Goal: Task Accomplishment & Management: Complete application form

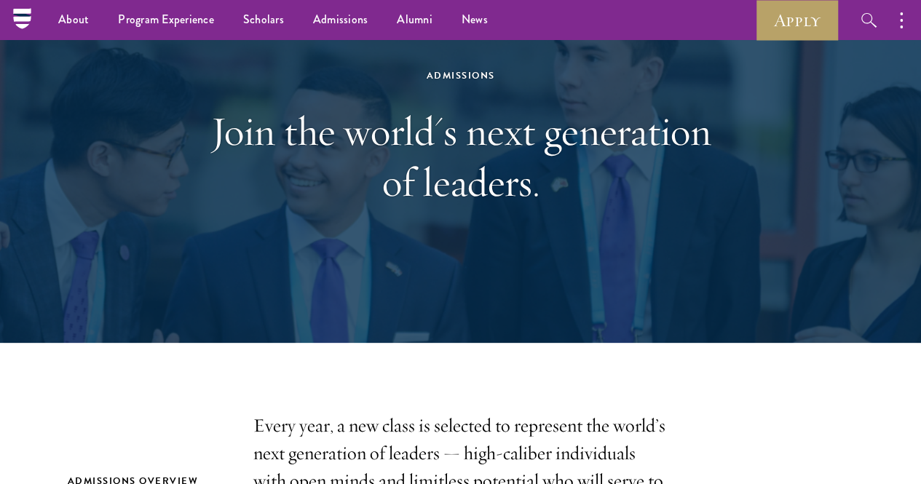
scroll to position [25, 0]
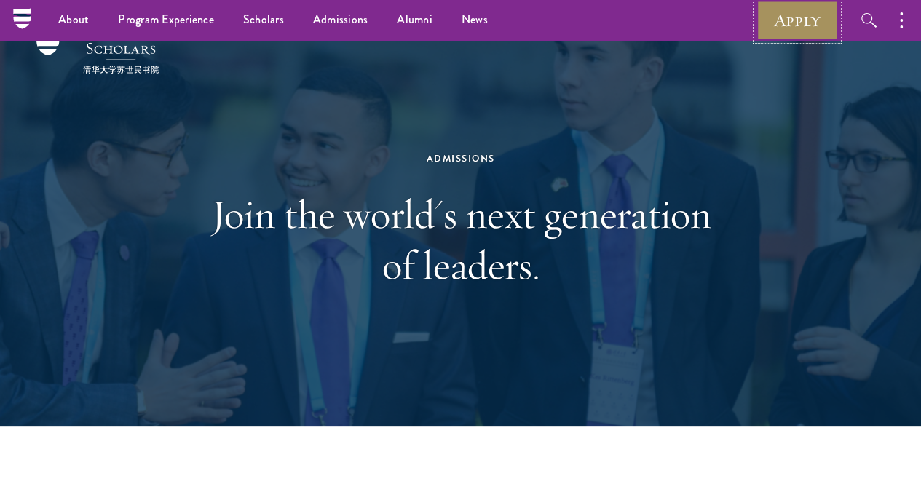
click at [792, 25] on link "Apply" at bounding box center [798, 20] width 82 height 40
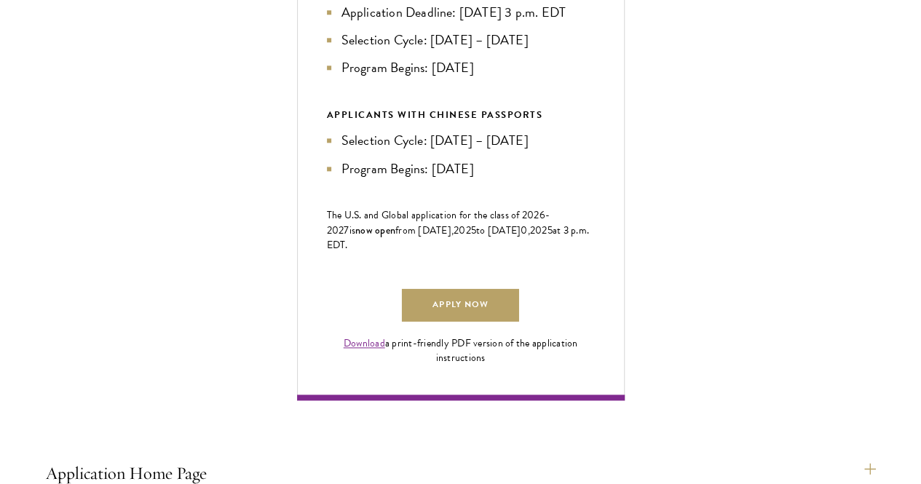
scroll to position [821, 0]
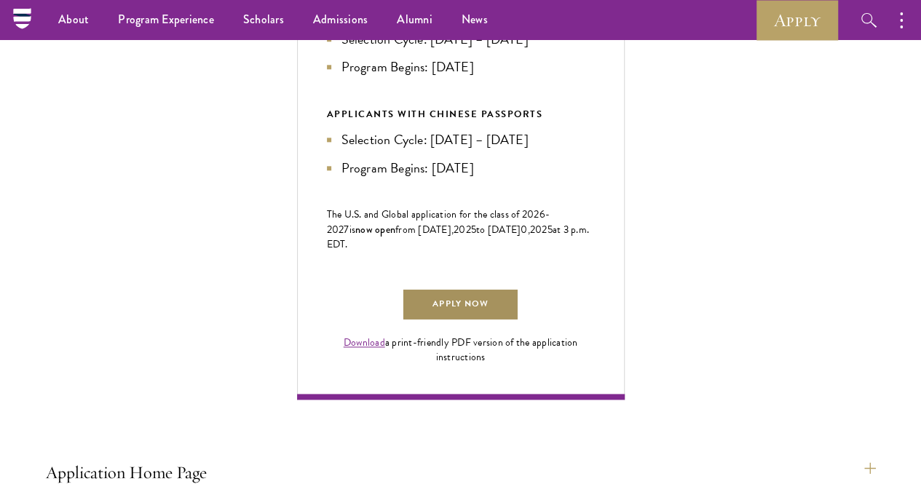
click at [519, 321] on link "Apply Now" at bounding box center [460, 304] width 117 height 33
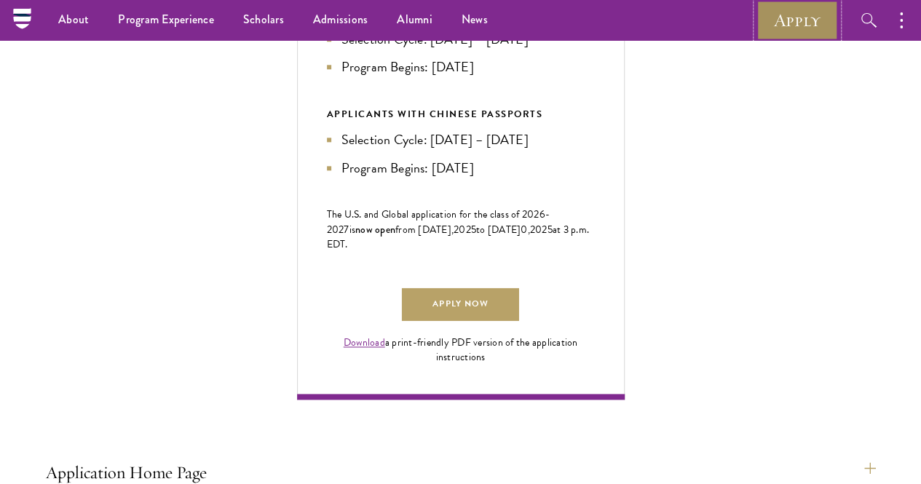
click at [786, 12] on link "Apply" at bounding box center [798, 20] width 82 height 40
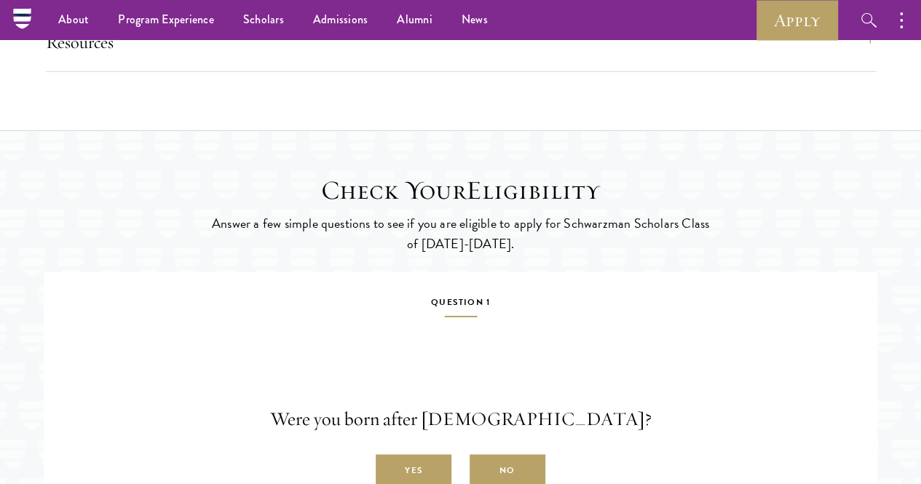
scroll to position [2065, 0]
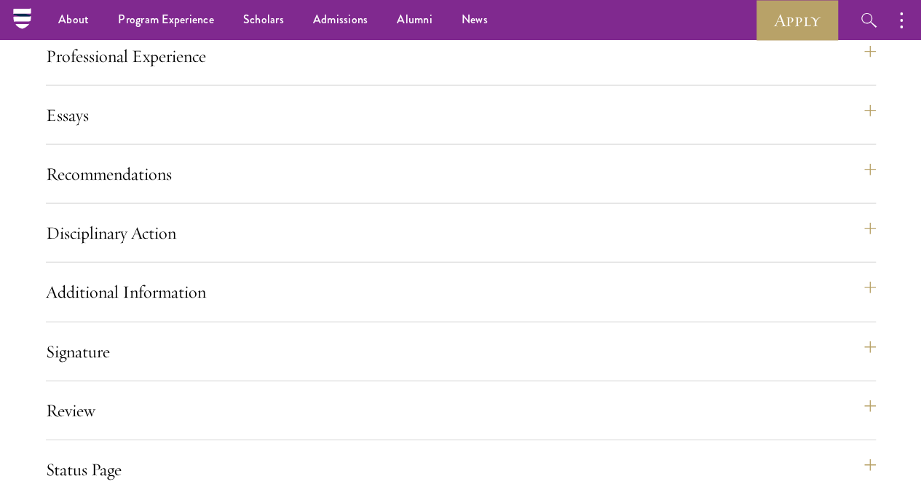
scroll to position [1576, 0]
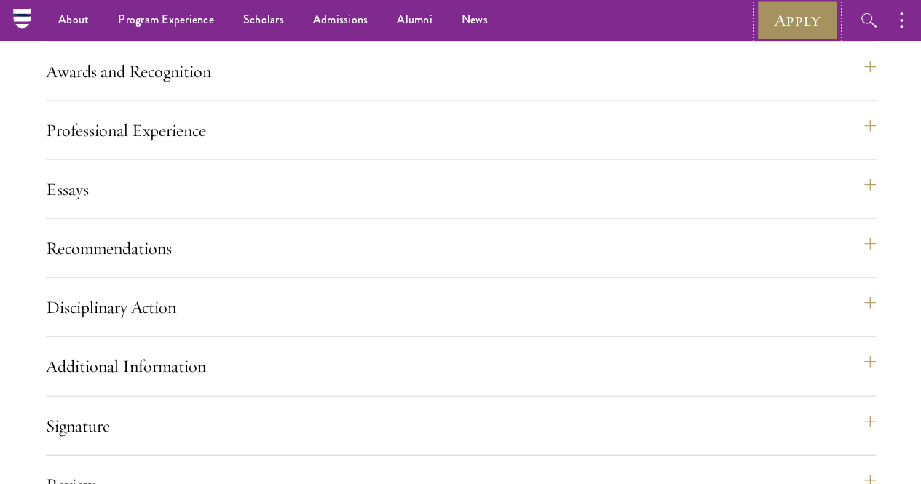
click at [782, 21] on link "Apply" at bounding box center [798, 20] width 82 height 40
